Goal: Register for event/course

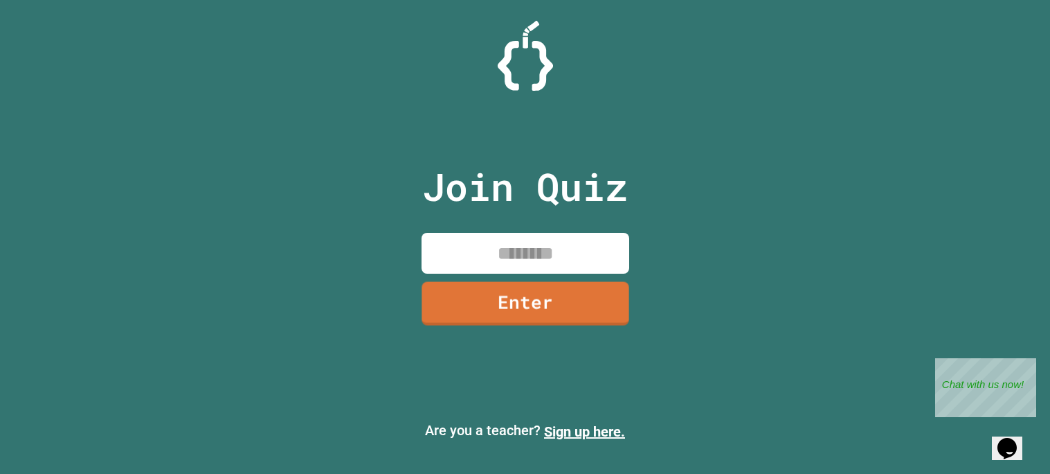
click at [508, 258] on input at bounding box center [526, 253] width 208 height 41
type input "********"
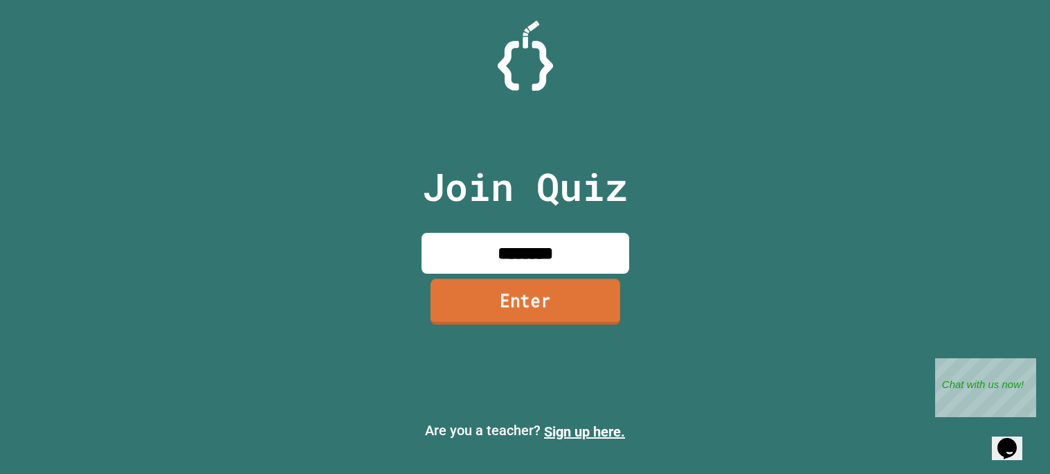
click at [528, 291] on link "Enter" at bounding box center [525, 302] width 190 height 46
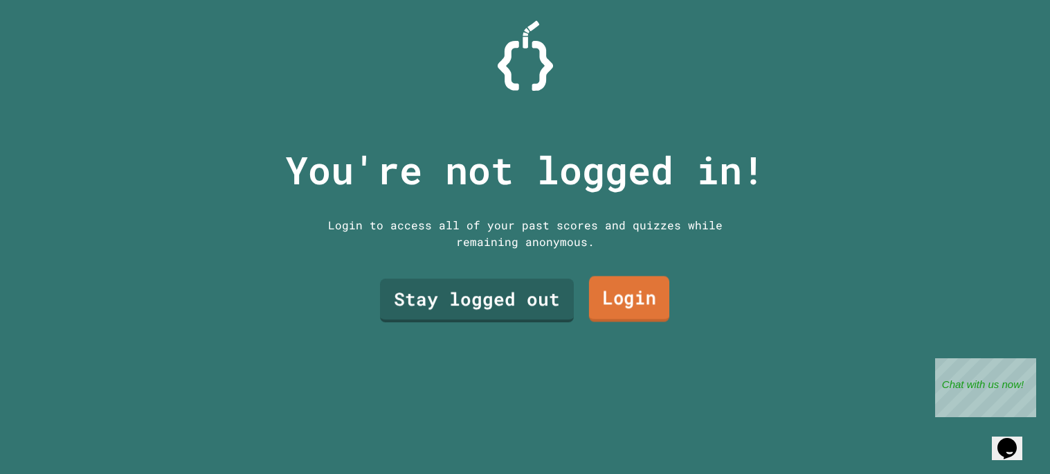
click at [632, 301] on link "Login" at bounding box center [629, 299] width 80 height 46
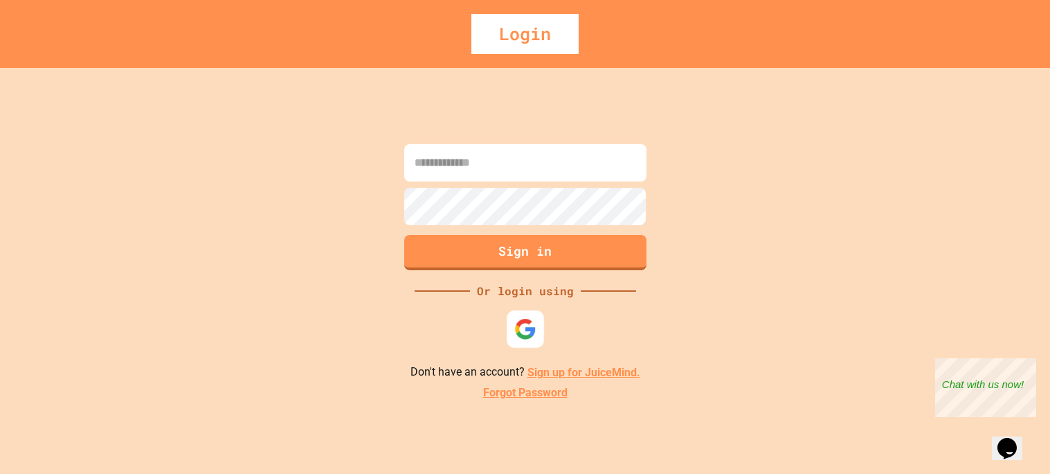
click at [529, 330] on img at bounding box center [525, 329] width 22 height 22
click at [501, 179] on input at bounding box center [525, 162] width 242 height 37
type input "*******"
click at [615, 368] on p "Don't have an account? Sign up for JuiceMind." at bounding box center [526, 372] width 230 height 17
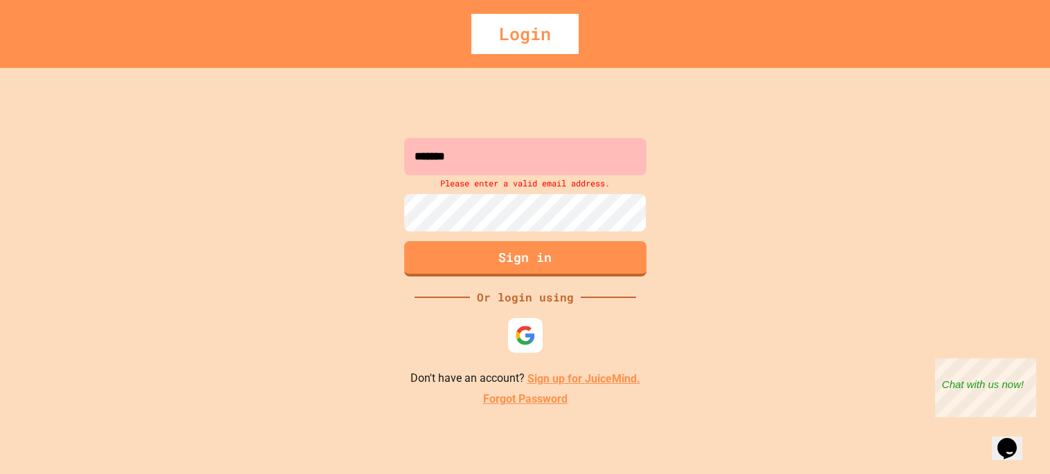
click at [621, 385] on link "Sign up for JuiceMind." at bounding box center [584, 378] width 113 height 13
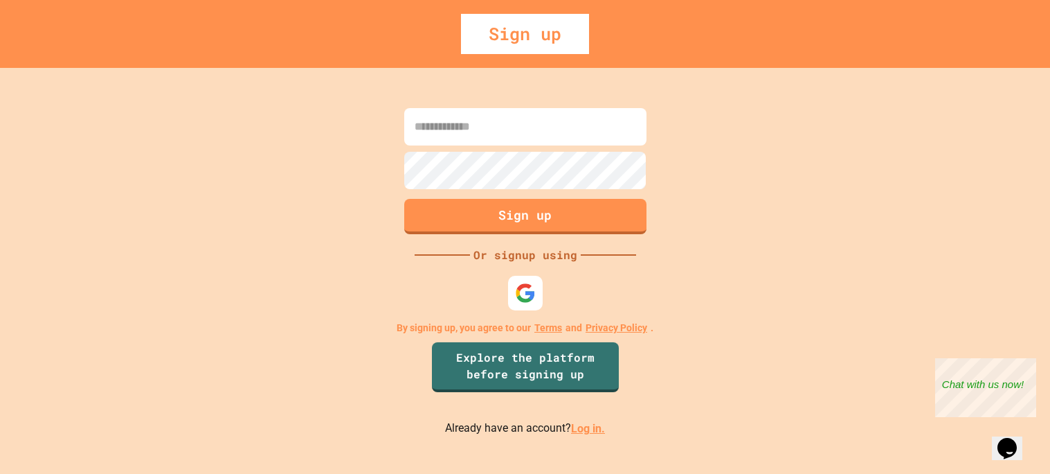
click at [489, 124] on input at bounding box center [525, 126] width 242 height 37
type input "*"
type input "**********"
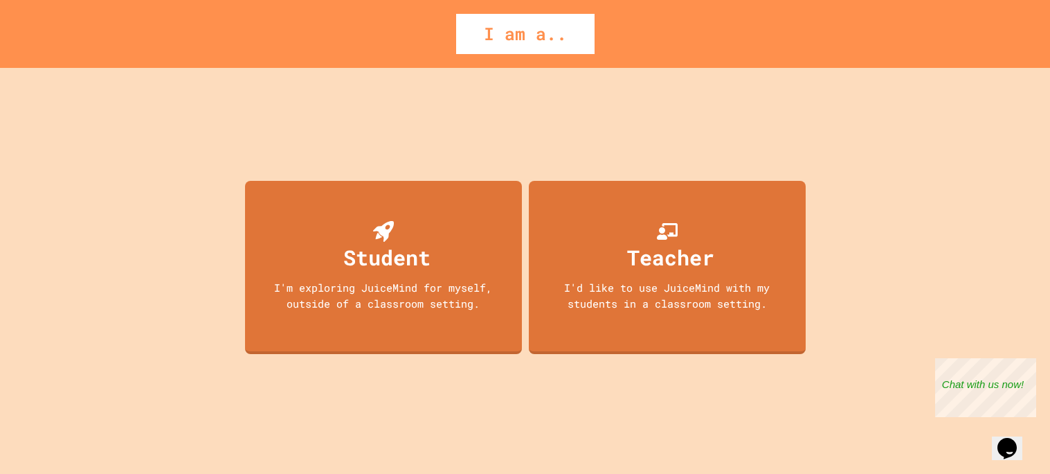
click at [262, 179] on div "Student I'm exploring JuiceMind for myself, outside of a classroom setting. Tea…" at bounding box center [526, 271] width 568 height 406
click at [340, 247] on div "Student" at bounding box center [384, 247] width 94 height 52
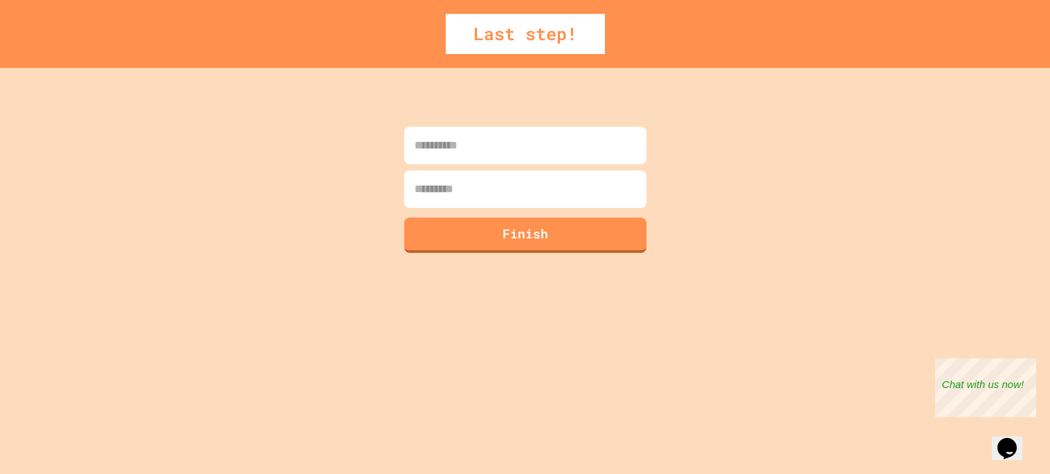
click at [517, 138] on input at bounding box center [525, 145] width 242 height 37
type input "******"
click at [544, 201] on input at bounding box center [525, 188] width 242 height 37
type input "*"
type input "*****"
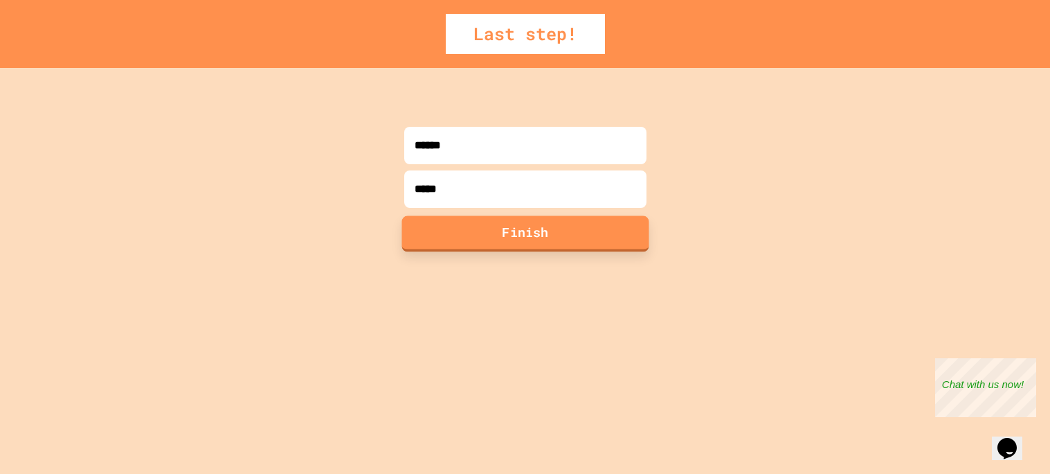
click at [591, 240] on button "Finish" at bounding box center [525, 233] width 247 height 36
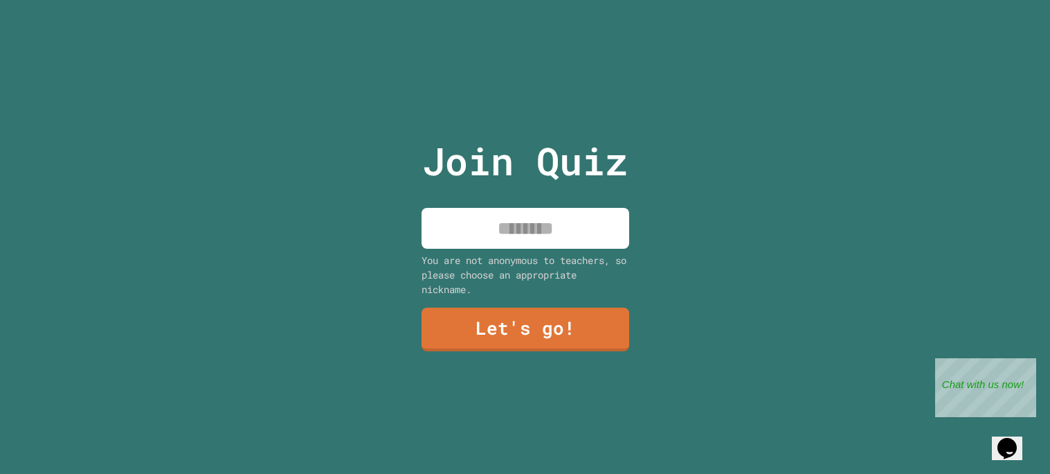
click at [503, 215] on input at bounding box center [526, 228] width 208 height 41
type input "*"
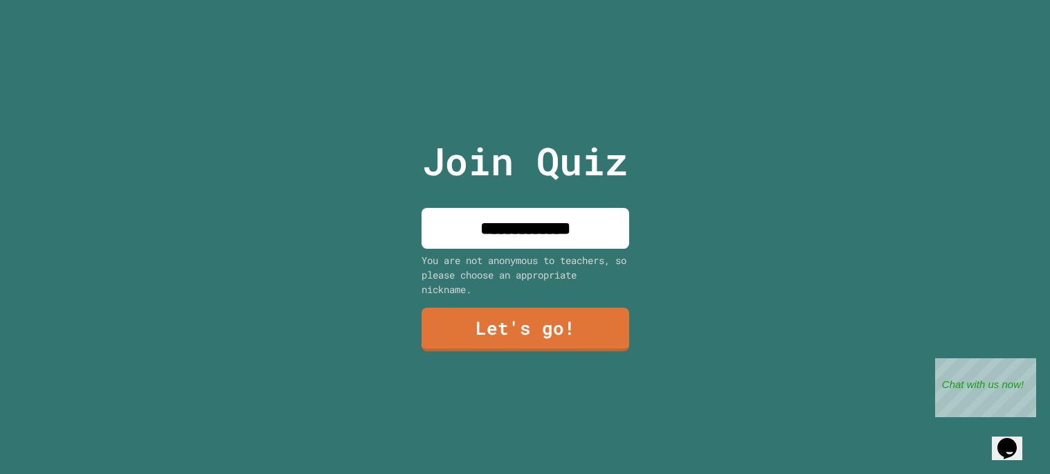
type input "**********"
click at [513, 333] on link "Let's go!" at bounding box center [524, 328] width 209 height 46
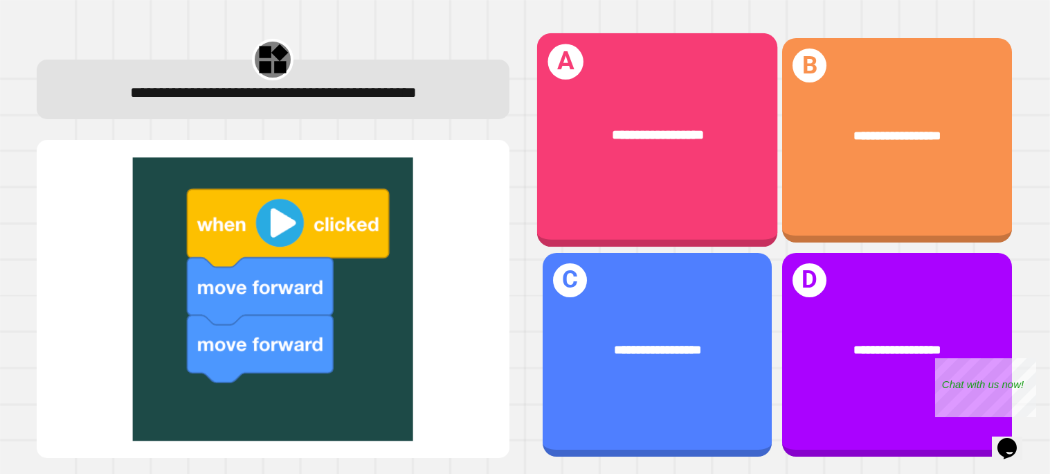
click at [598, 188] on div "**********" at bounding box center [657, 140] width 241 height 214
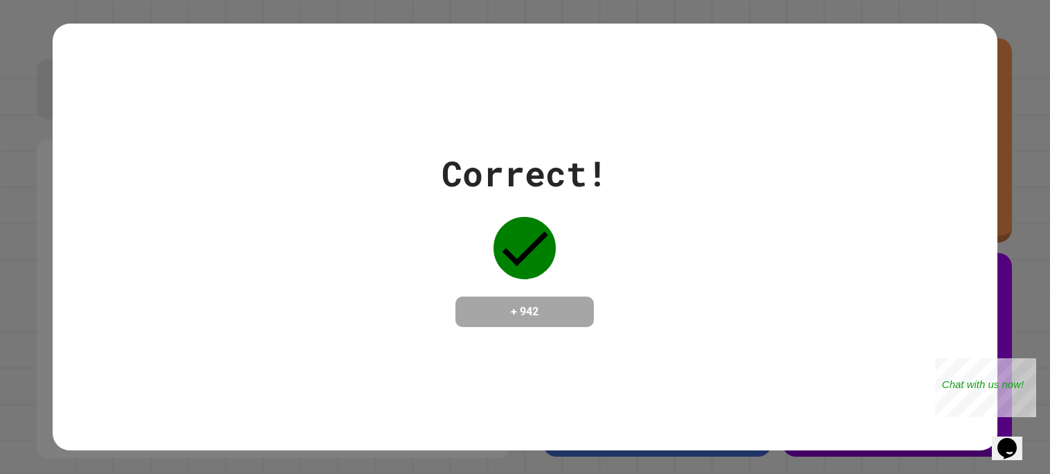
click at [544, 245] on icon at bounding box center [525, 248] width 62 height 62
click at [674, 341] on div "Correct! + 942" at bounding box center [525, 237] width 945 height 427
click at [1030, 365] on div "Close" at bounding box center [1026, 366] width 17 height 17
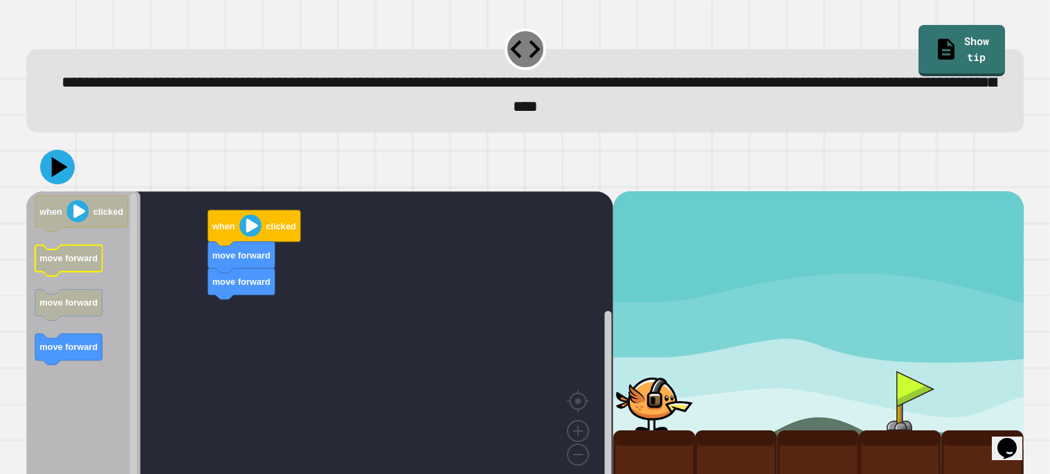
click at [70, 260] on text "move forward" at bounding box center [68, 258] width 58 height 10
click at [228, 307] on div "move forward move forward when clicked when clicked move forward move forward m…" at bounding box center [319, 340] width 587 height 298
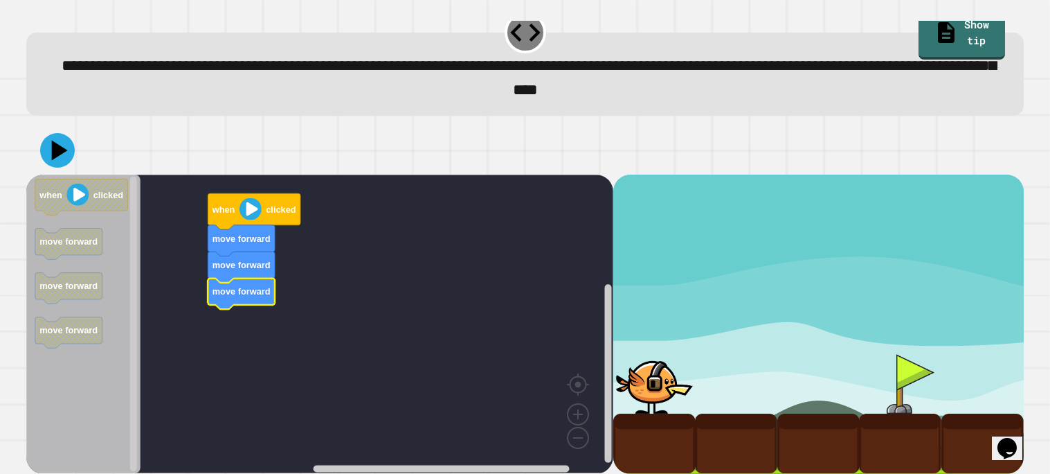
scroll to position [23, 0]
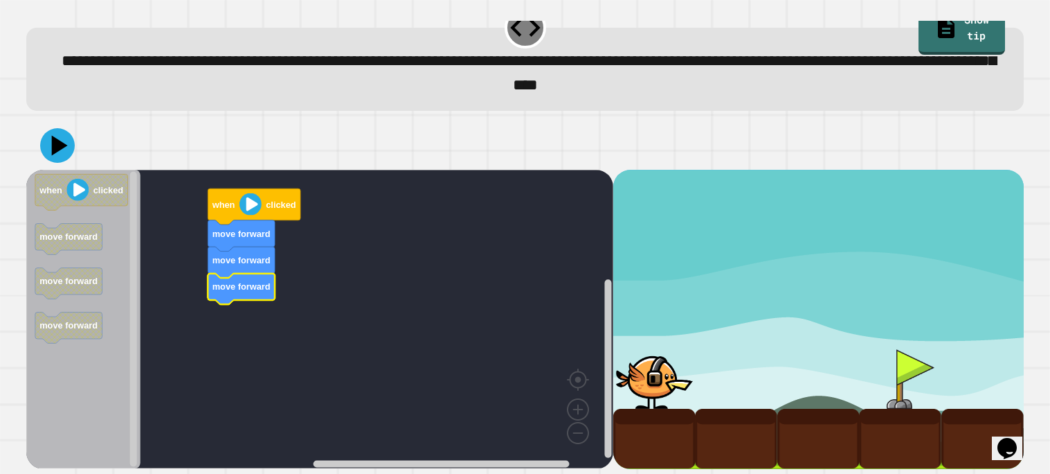
click at [621, 364] on div at bounding box center [654, 379] width 82 height 60
click at [224, 208] on text "when" at bounding box center [224, 204] width 24 height 10
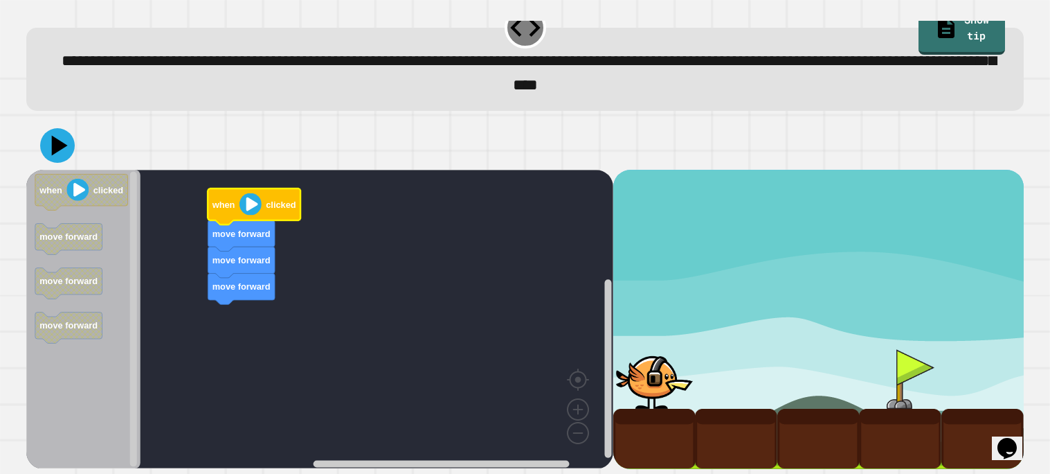
click at [267, 195] on icon "Blockly Workspace" at bounding box center [254, 206] width 93 height 36
click at [71, 136] on icon at bounding box center [57, 145] width 36 height 36
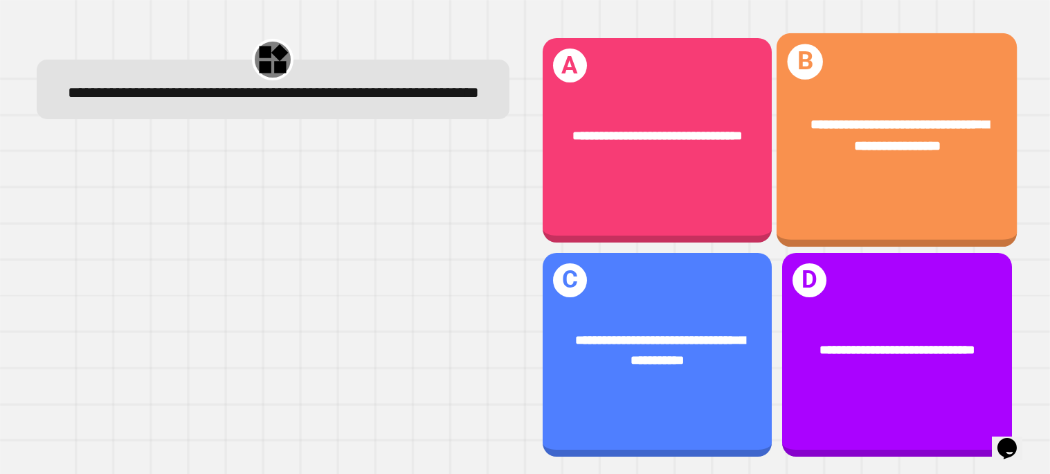
click at [836, 168] on div "**********" at bounding box center [897, 137] width 241 height 96
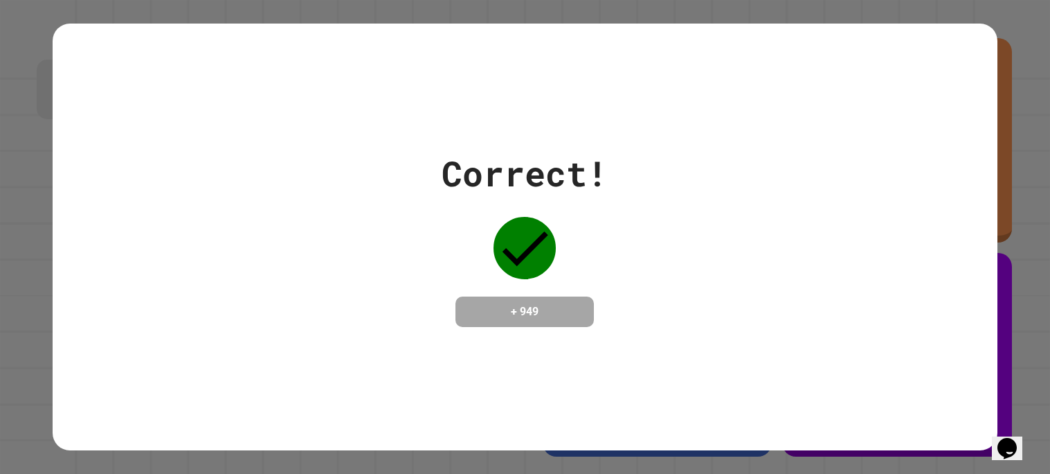
click at [670, 183] on div "Correct! + 949" at bounding box center [525, 236] width 945 height 179
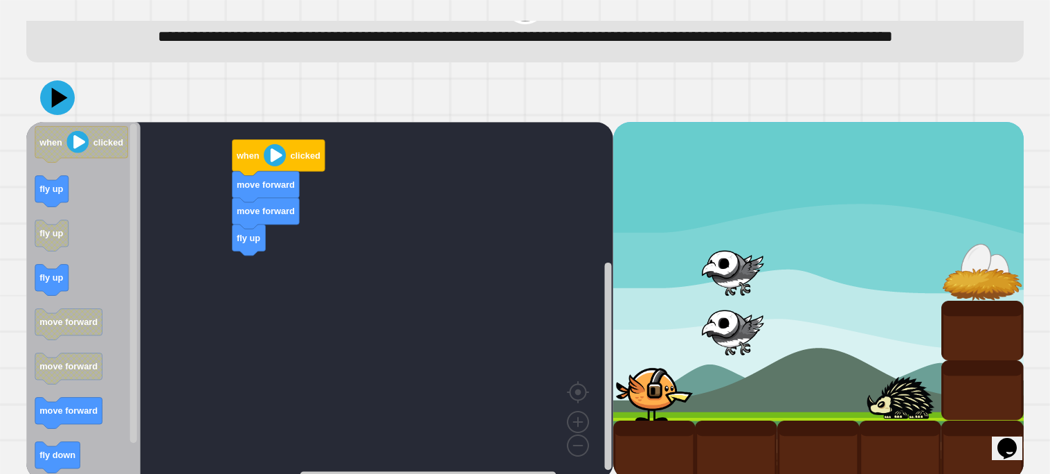
scroll to position [41, 0]
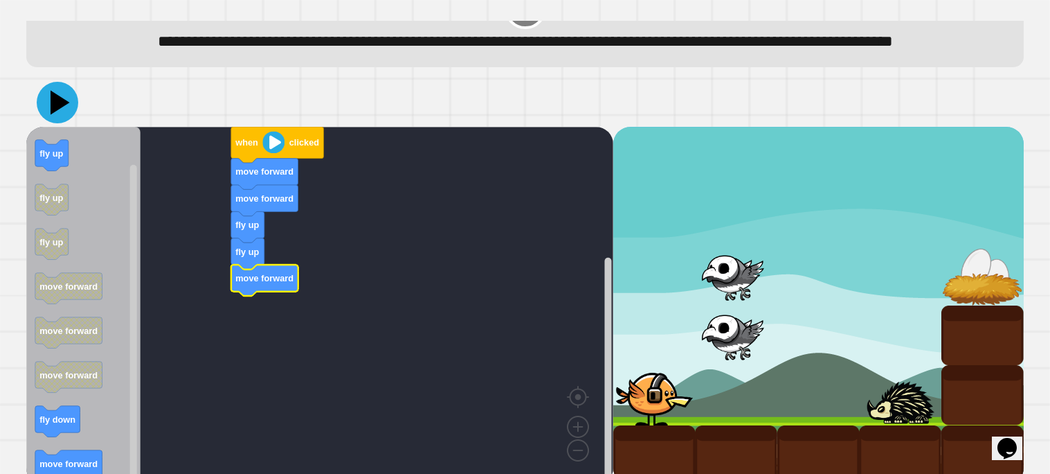
click at [62, 115] on icon at bounding box center [58, 103] width 42 height 42
click at [251, 147] on text "when" at bounding box center [247, 142] width 24 height 10
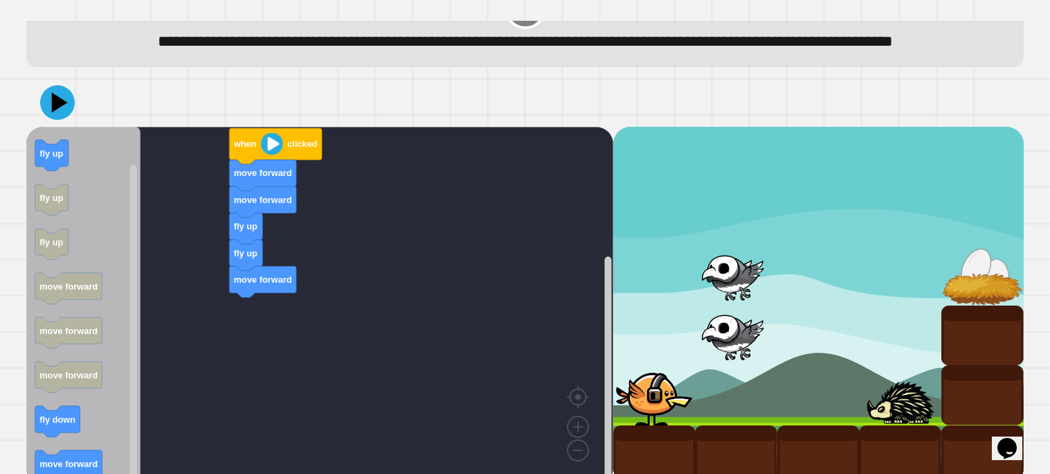
click at [287, 324] on div "move forward fly up fly up move forward move forward when clicked when clicked …" at bounding box center [319, 306] width 587 height 359
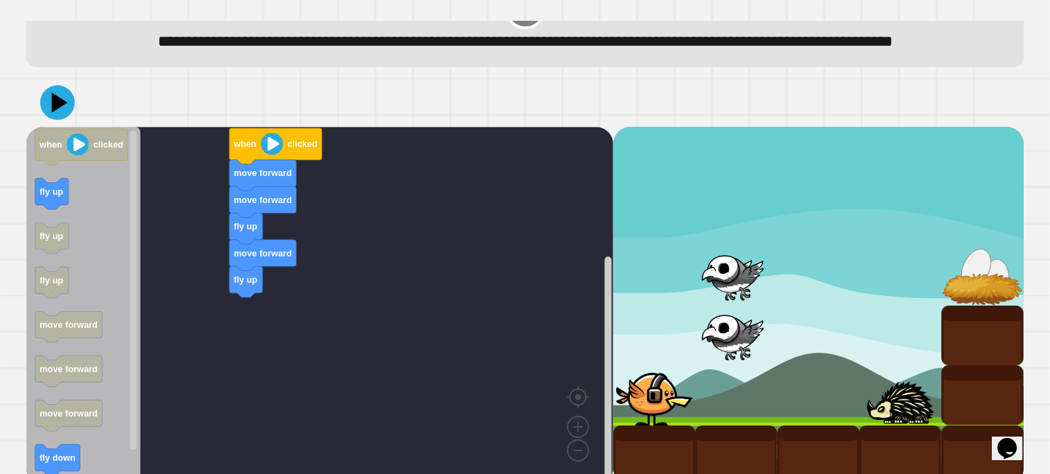
click at [198, 349] on div "when clicked move forward move forward fly up move forward fly up when clicked …" at bounding box center [319, 306] width 587 height 359
click at [28, 343] on icon "when clicked fly up fly up fly up move forward move forward move forward fly do…" at bounding box center [83, 306] width 114 height 359
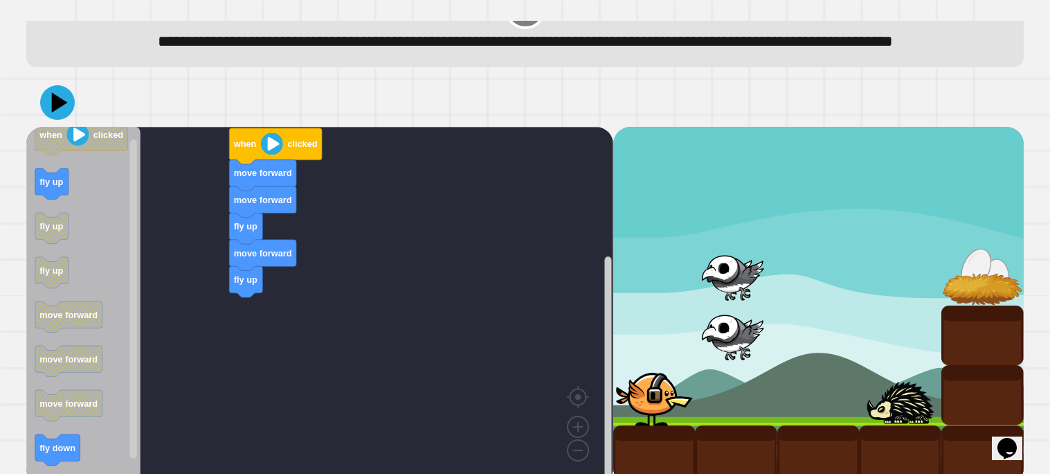
click at [140, 337] on icon "when clicked fly up fly up fly up move forward move forward move forward fly do…" at bounding box center [83, 306] width 114 height 359
click at [67, 120] on icon at bounding box center [57, 102] width 36 height 36
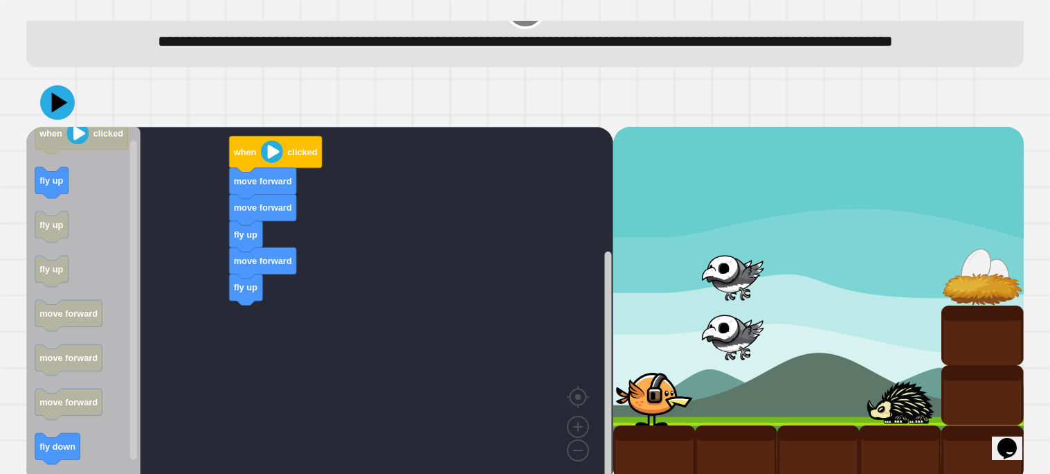
scroll to position [82, 0]
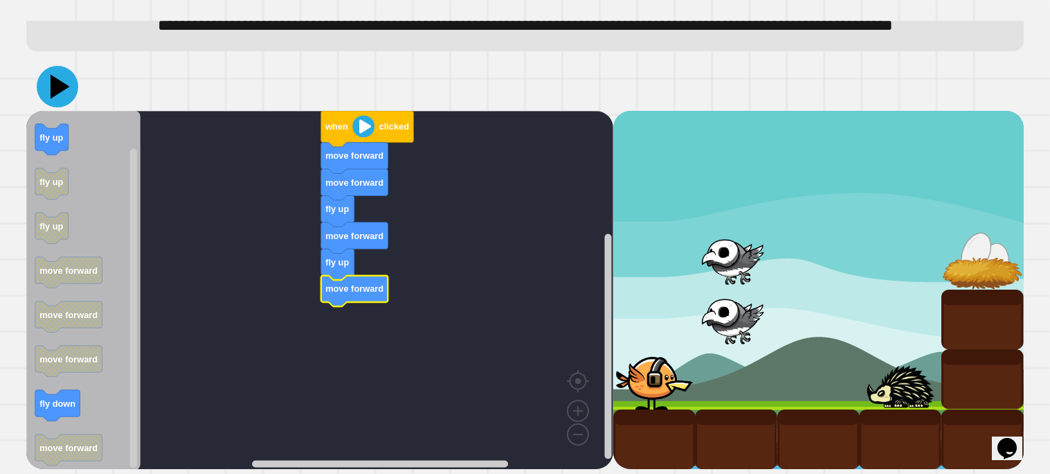
click at [60, 88] on icon at bounding box center [60, 86] width 19 height 24
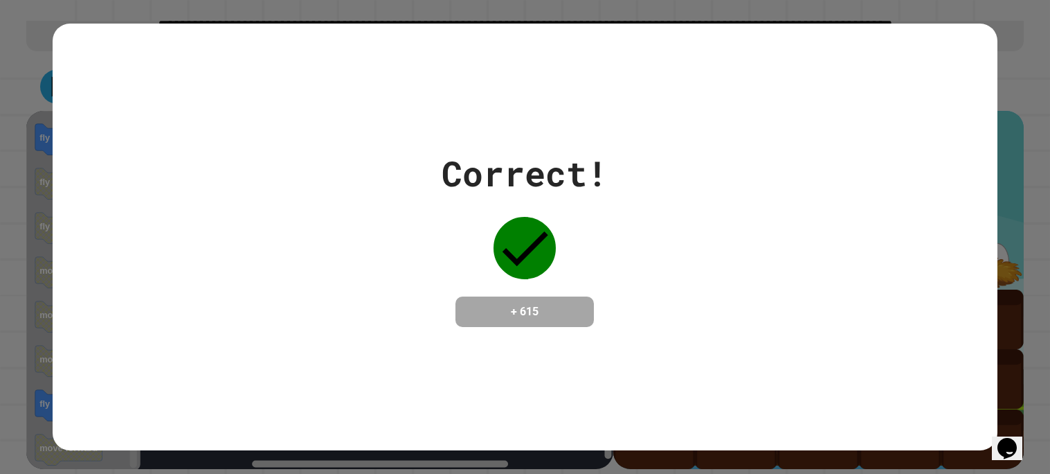
click at [556, 341] on div "Correct! + 615" at bounding box center [525, 237] width 945 height 427
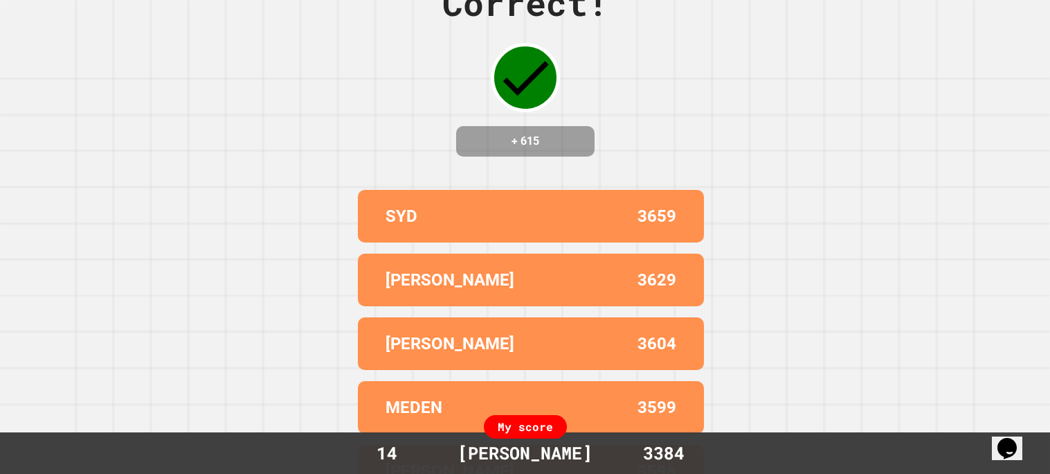
scroll to position [91, 0]
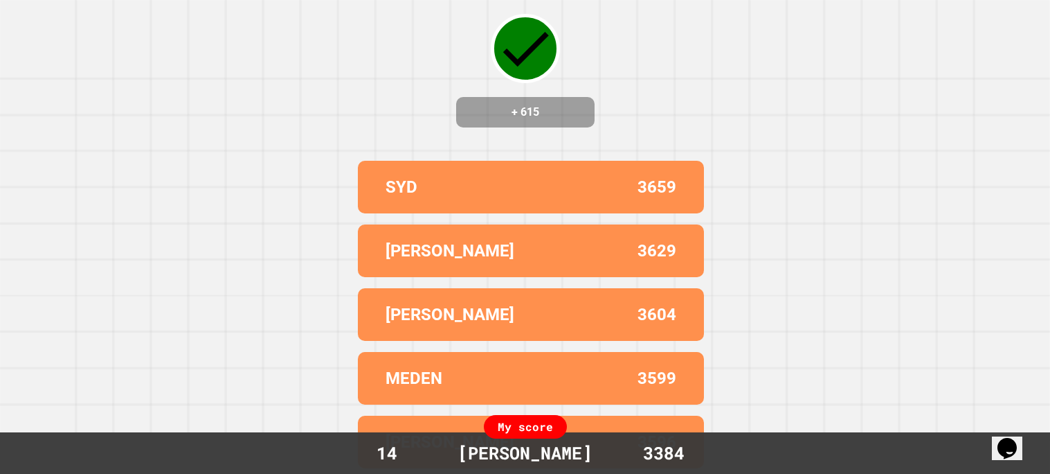
click at [640, 320] on p "3604" at bounding box center [657, 314] width 39 height 25
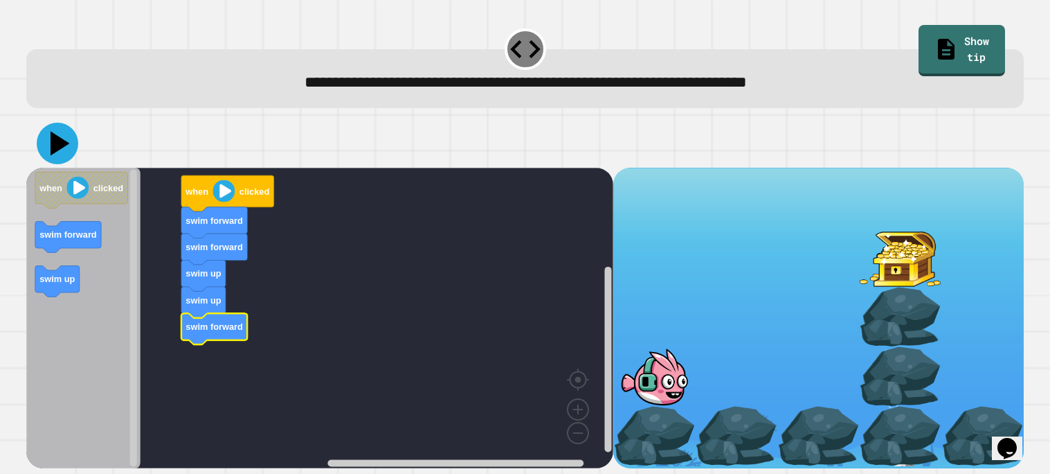
click at [51, 145] on icon at bounding box center [58, 144] width 42 height 42
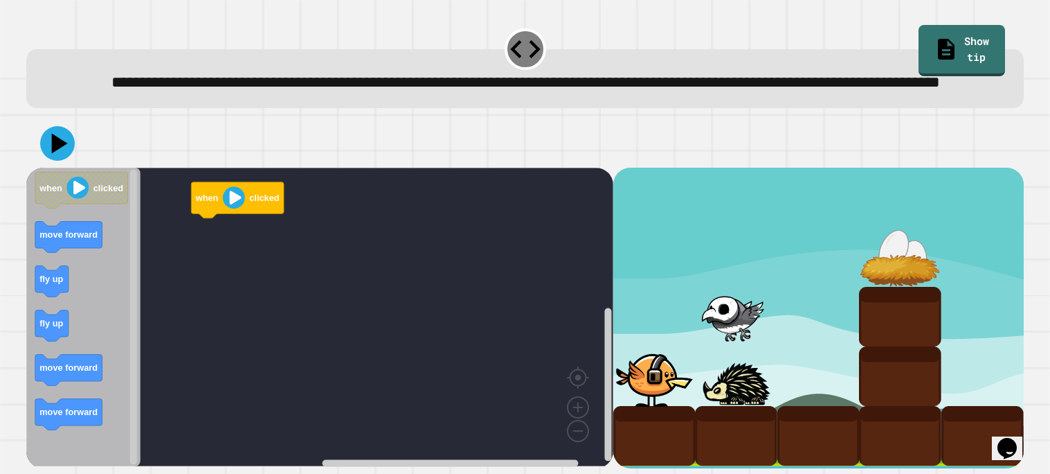
scroll to position [23, 0]
click at [105, 270] on icon "when clicked move forward fly up fly up move forward move forward" at bounding box center [83, 317] width 114 height 298
click at [103, 240] on icon "Blockly Workspace" at bounding box center [83, 317] width 114 height 298
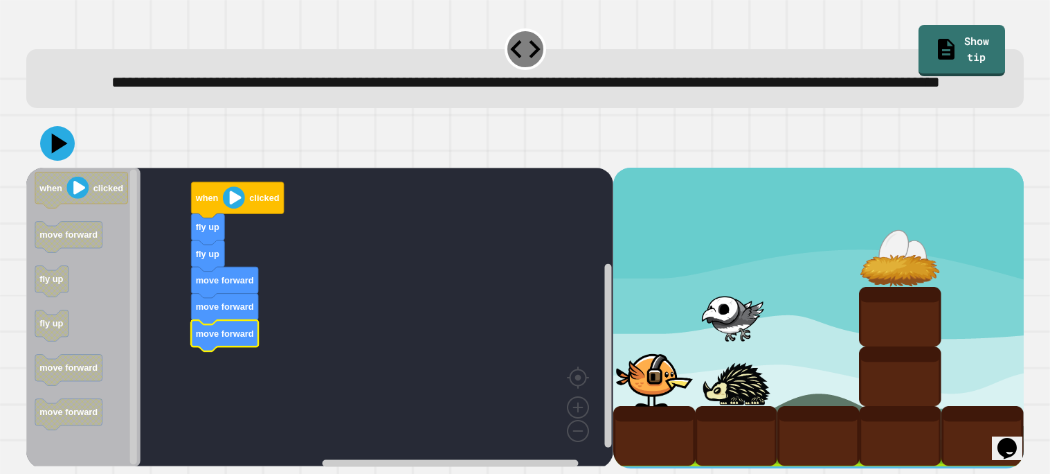
click at [61, 145] on icon at bounding box center [60, 143] width 16 height 20
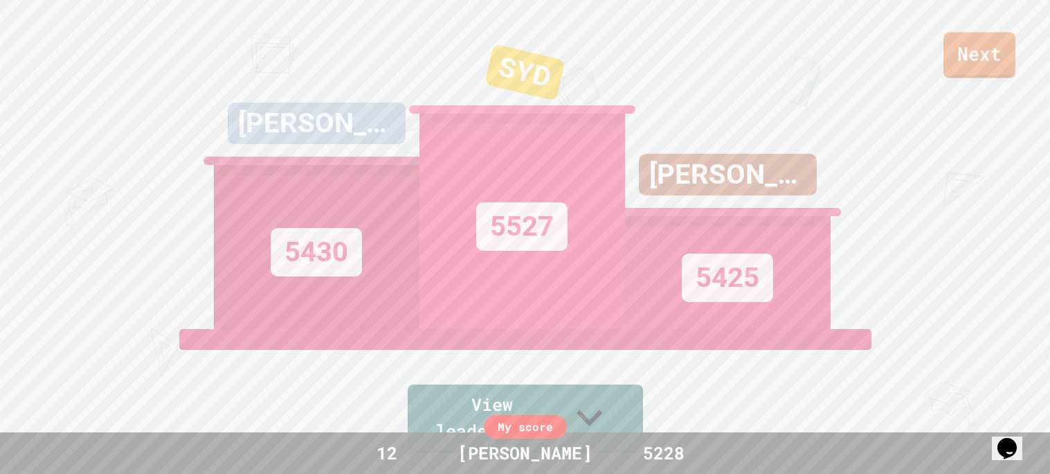
click at [981, 38] on link "Next" at bounding box center [980, 56] width 72 height 46
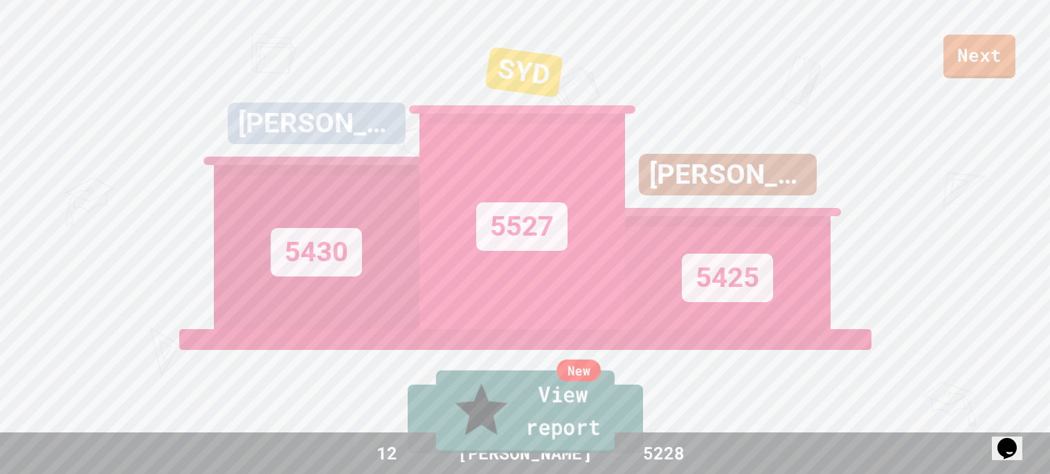
click at [507, 445] on link "New View report" at bounding box center [525, 411] width 179 height 83
